Goal: Task Accomplishment & Management: Use online tool/utility

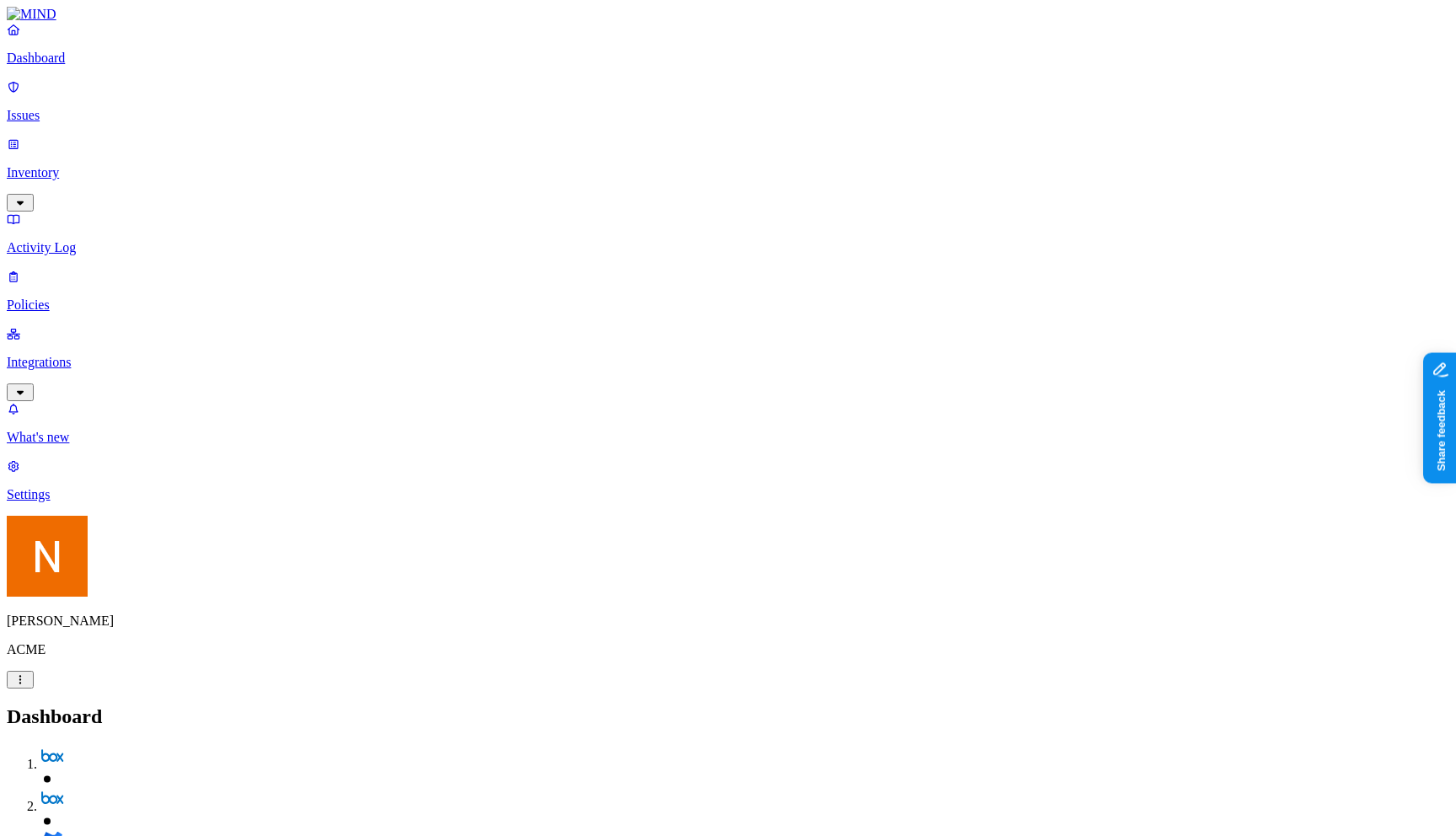
click at [95, 298] on p "Policies" at bounding box center [728, 306] width 1442 height 15
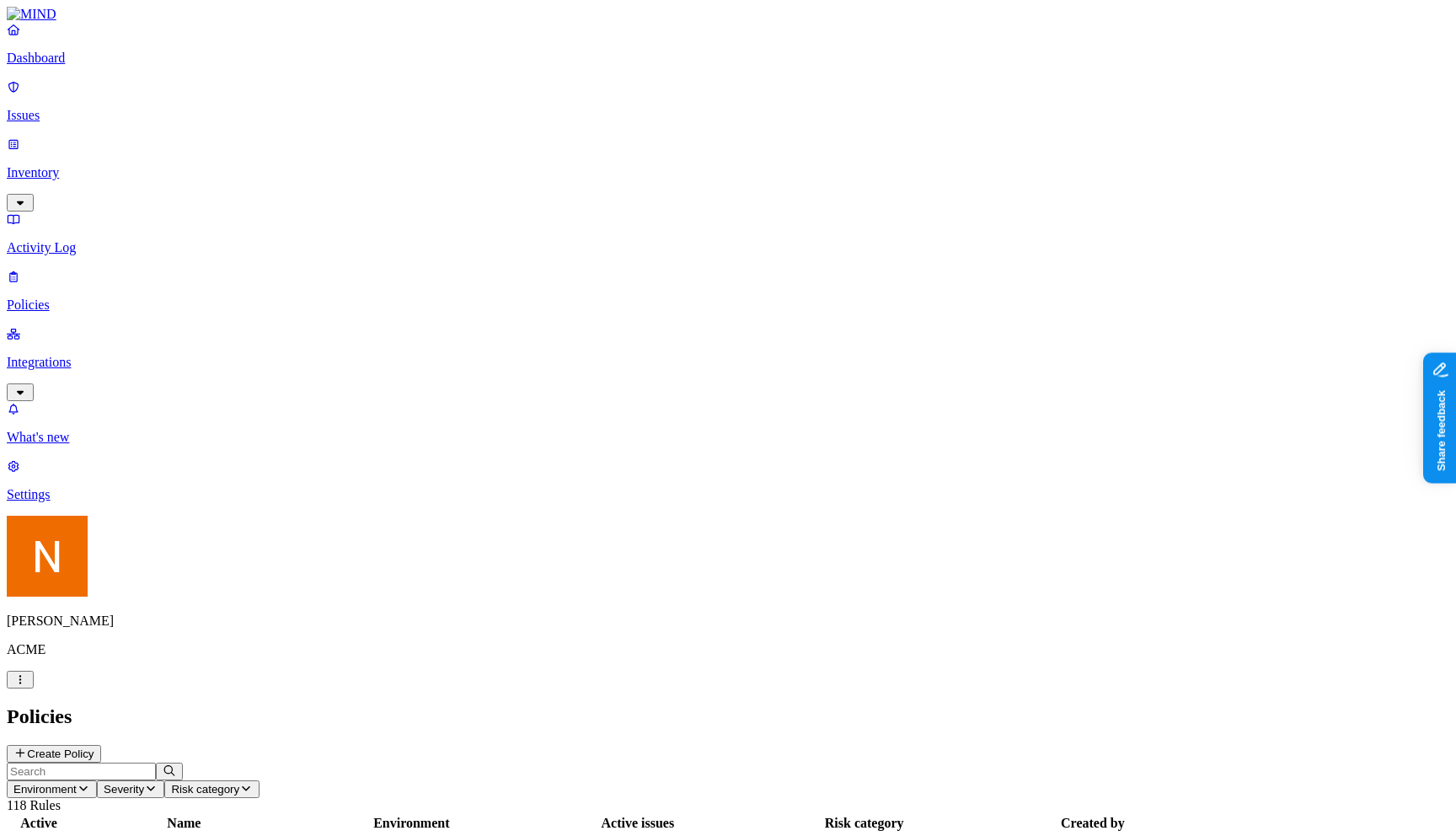
click at [101, 745] on button "Create Policy" at bounding box center [54, 753] width 95 height 18
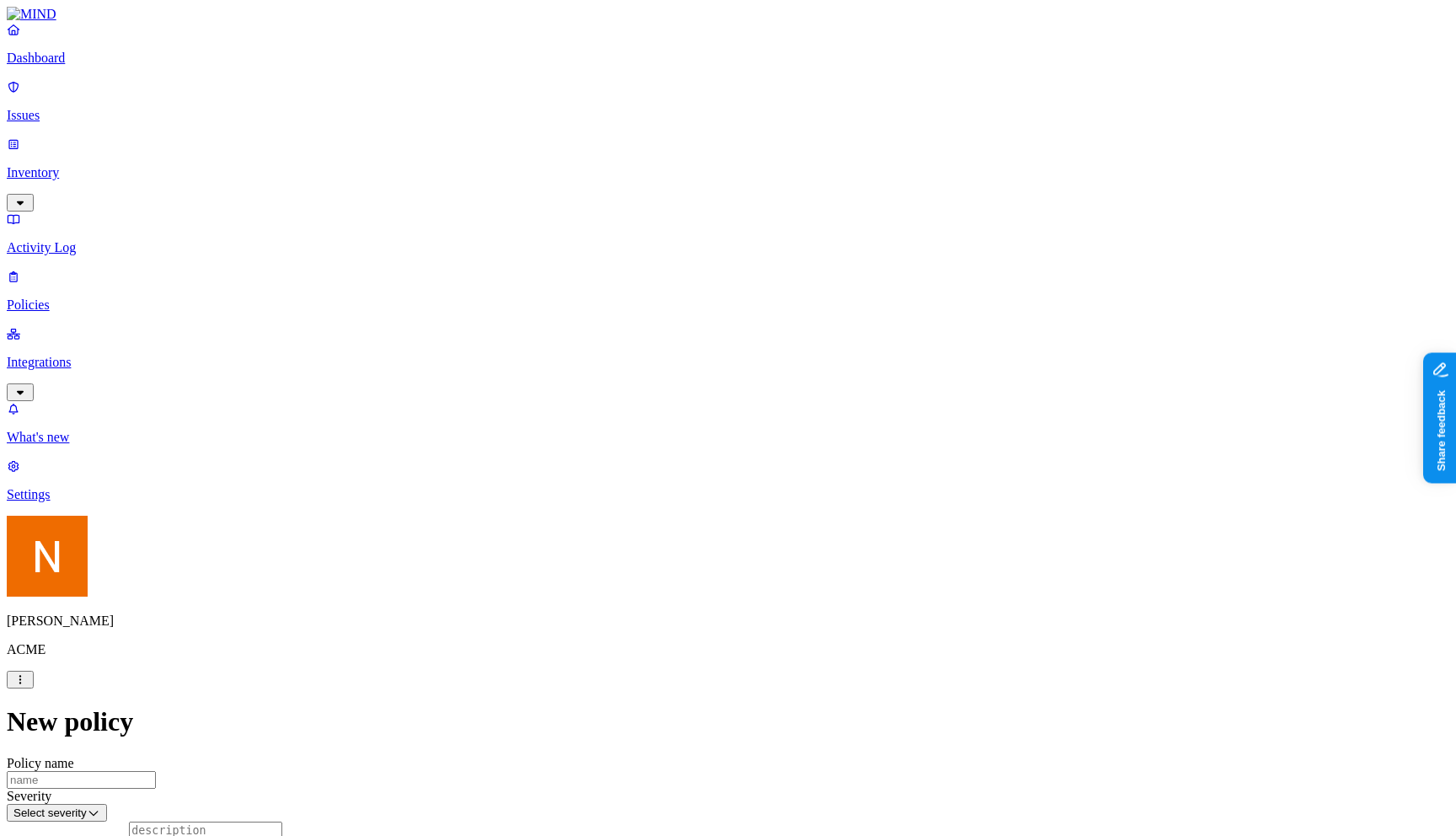
scroll to position [288, 0]
click at [677, 687] on label "Account type" at bounding box center [654, 672] width 46 height 29
